Goal: Task Accomplishment & Management: Manage account settings

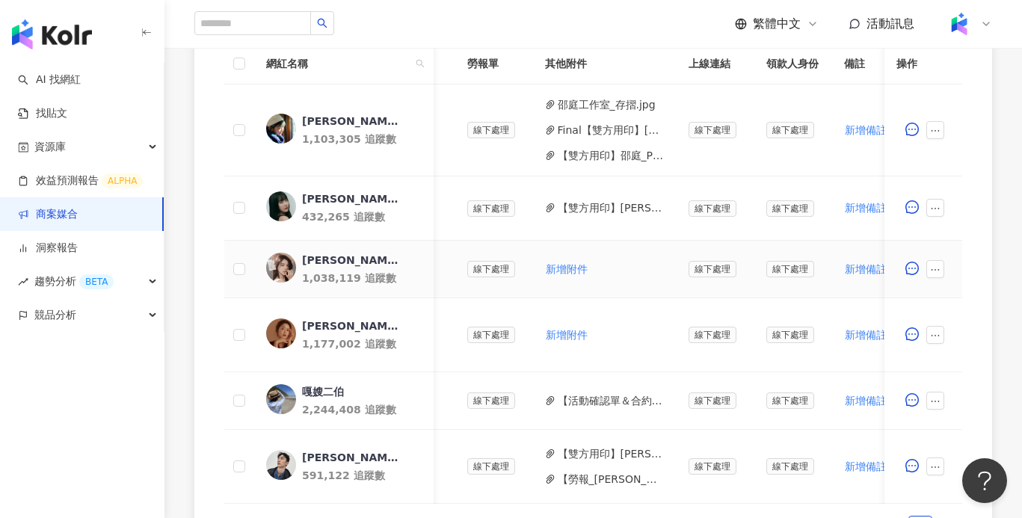
scroll to position [0, 565]
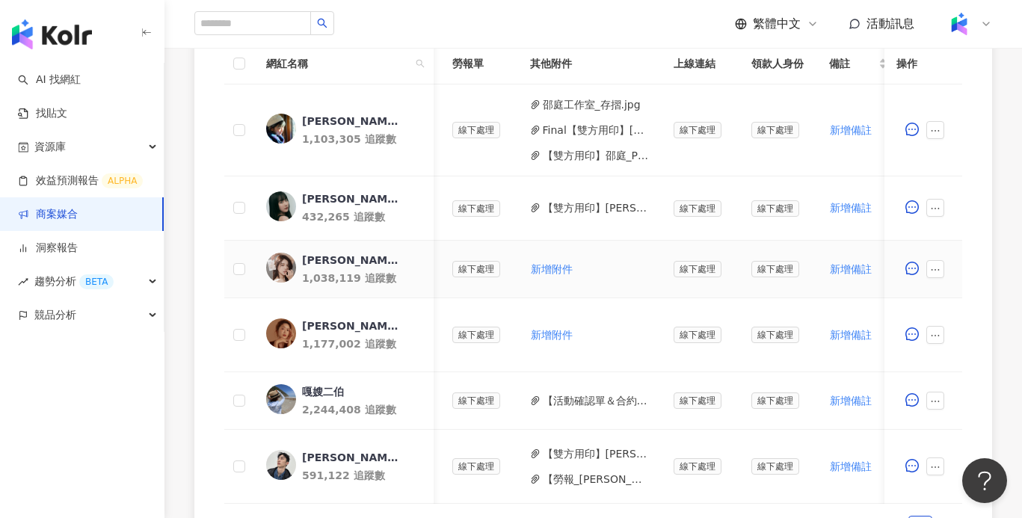
click at [319, 253] on div "陳俋安" at bounding box center [350, 260] width 97 height 15
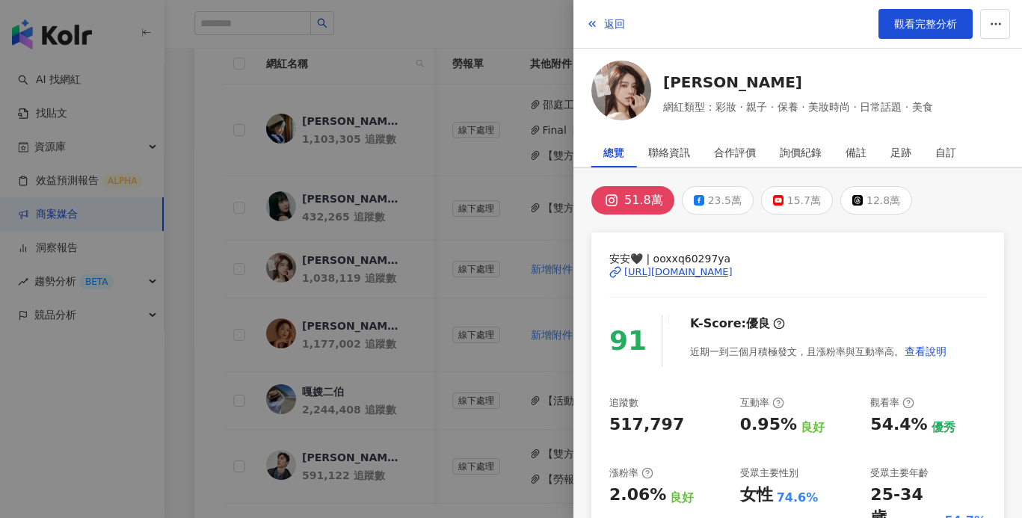
click at [339, 191] on div at bounding box center [511, 259] width 1022 height 518
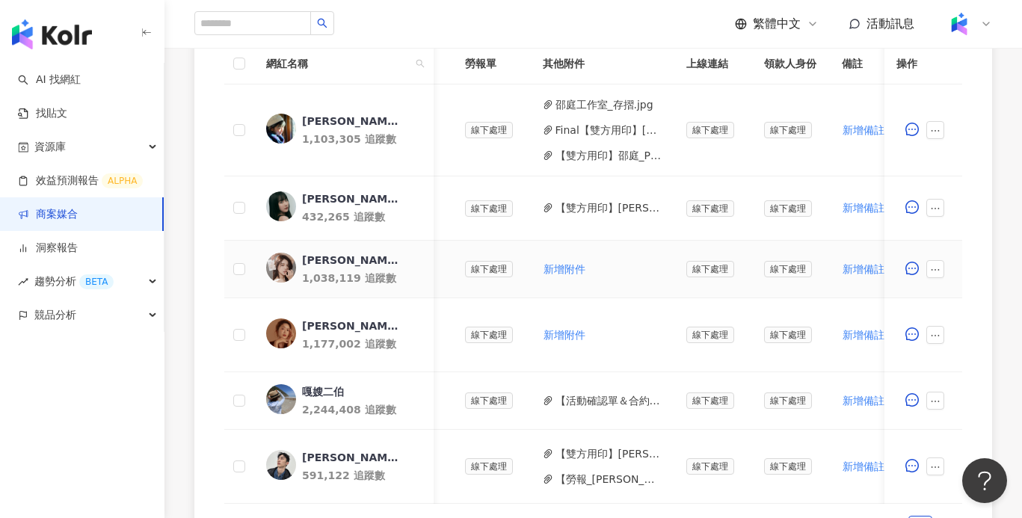
scroll to position [0, 547]
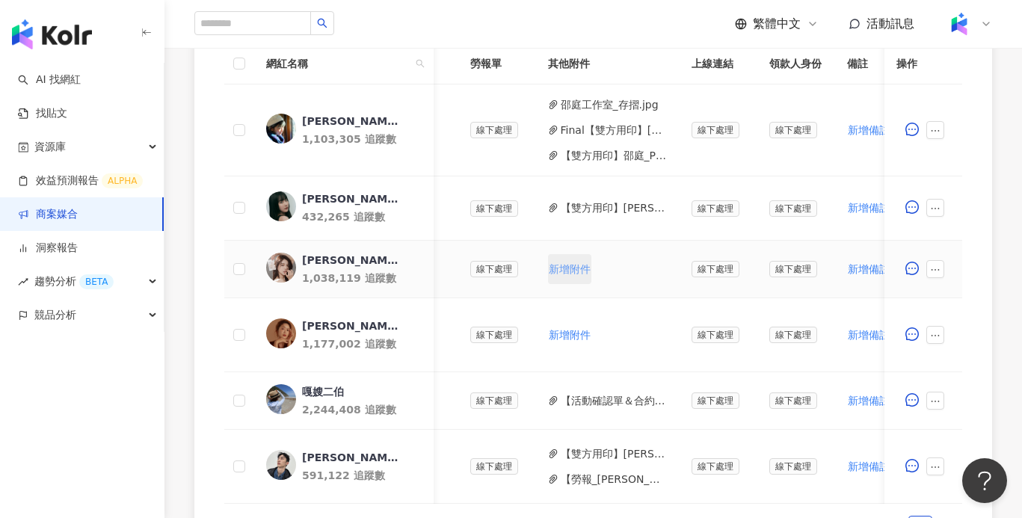
click at [581, 259] on button "新增附件" at bounding box center [569, 269] width 43 height 30
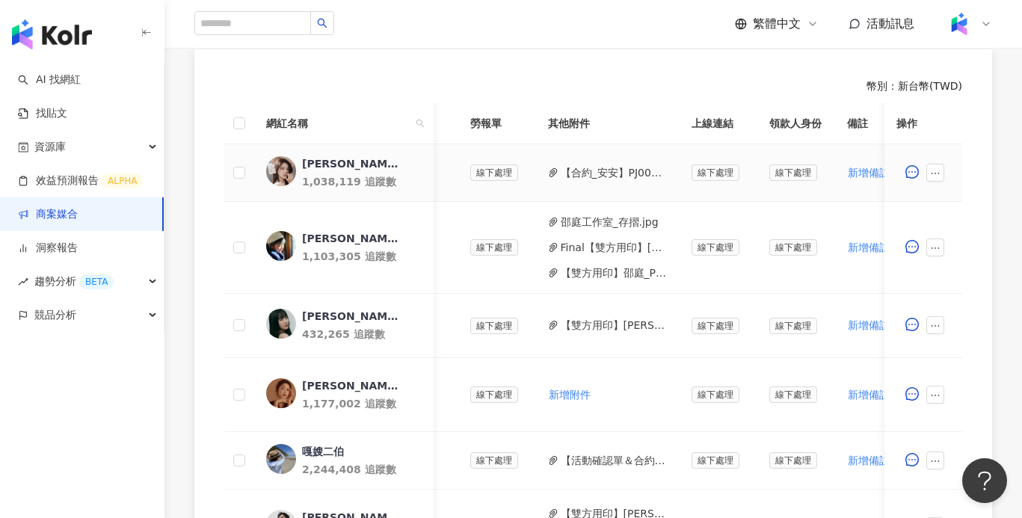
scroll to position [407, 0]
